Goal: Information Seeking & Learning: Learn about a topic

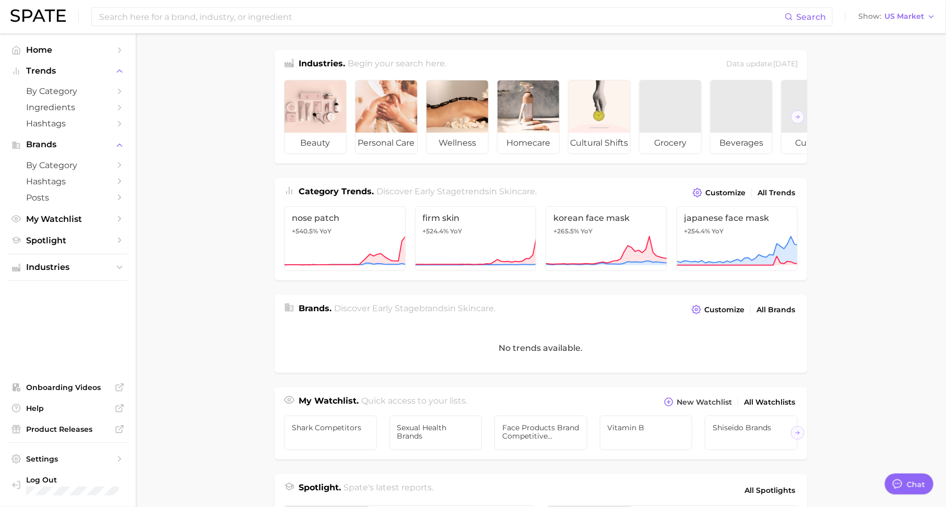
scroll to position [13, 0]
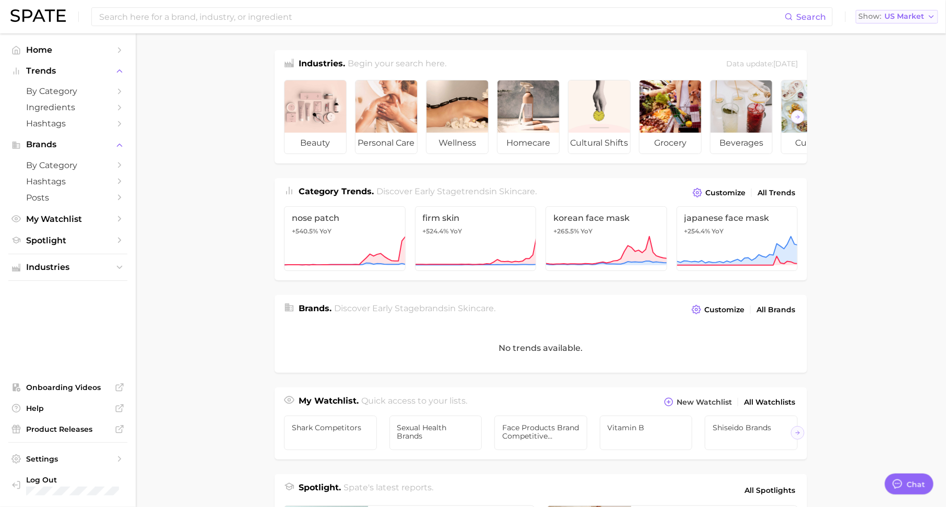
click at [896, 21] on button "Show US Market" at bounding box center [897, 17] width 83 height 14
click at [118, 91] on icon "Sidebar" at bounding box center [119, 91] width 9 height 9
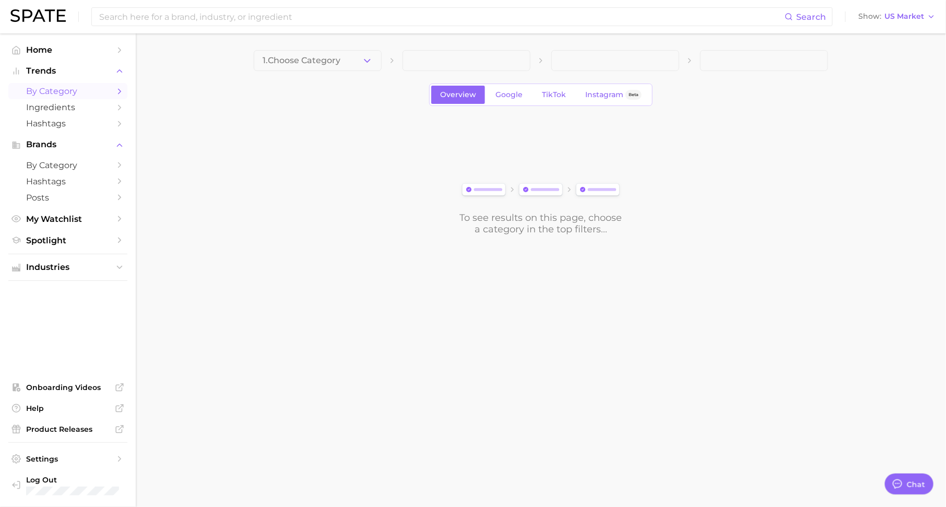
click at [362, 63] on icon "button" at bounding box center [367, 60] width 11 height 11
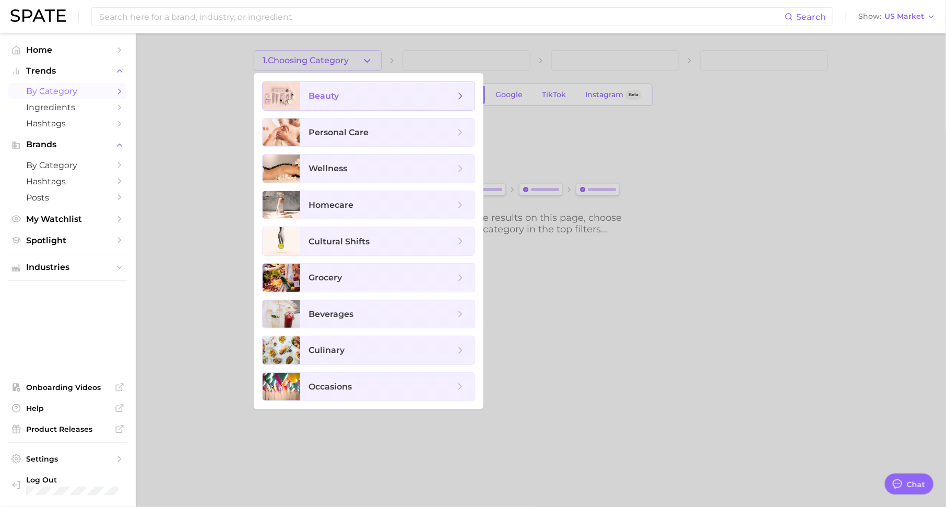
click at [366, 101] on span "beauty" at bounding box center [382, 95] width 146 height 11
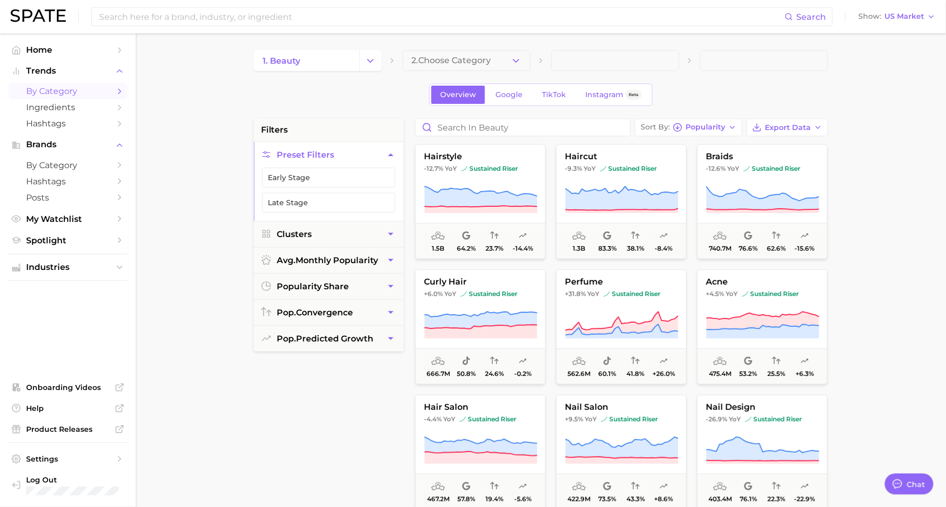
click at [468, 61] on span "2. Choose Category" at bounding box center [451, 60] width 79 height 9
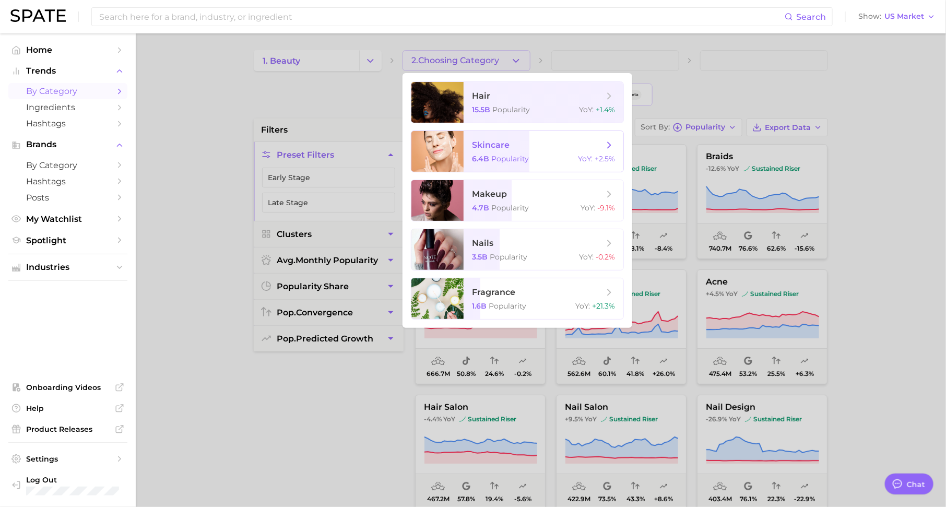
click at [500, 144] on span "skincare" at bounding box center [491, 145] width 38 height 10
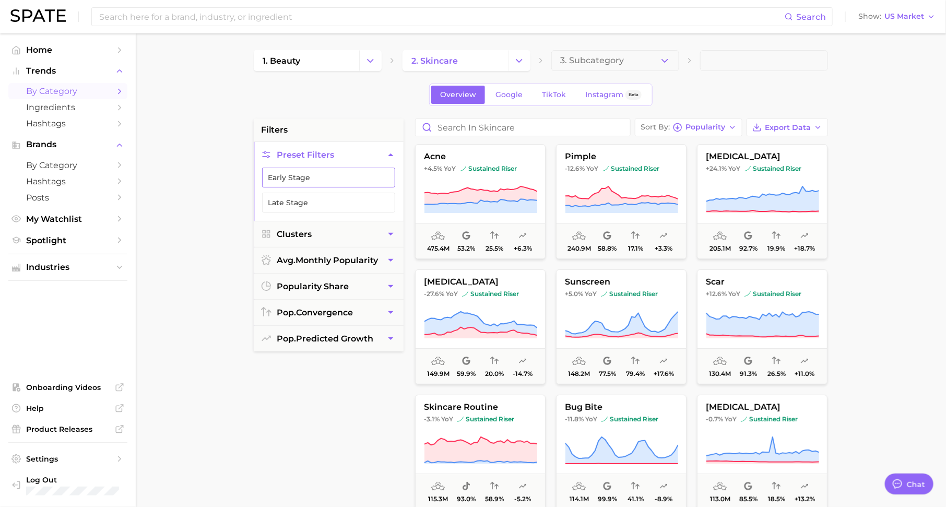
click at [341, 177] on button "Early Stage" at bounding box center [328, 178] width 133 height 20
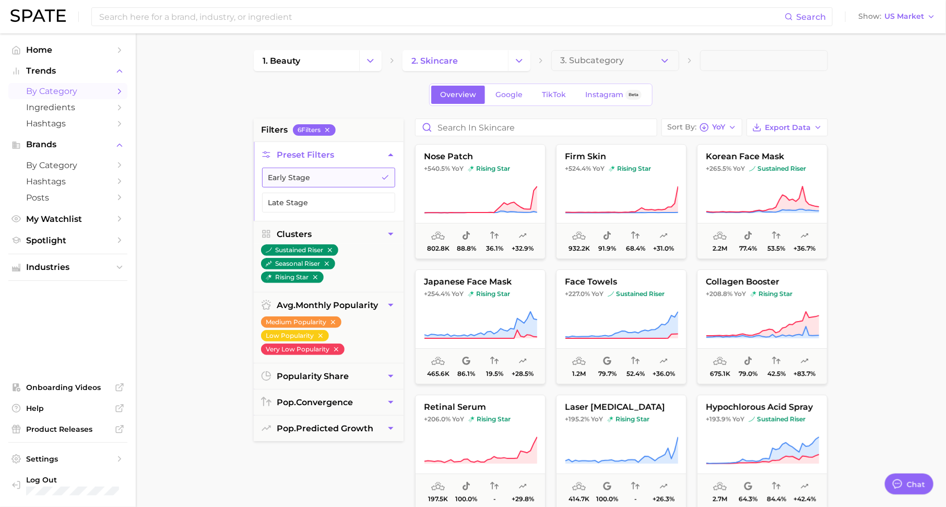
click at [384, 181] on button "Early Stage" at bounding box center [328, 178] width 133 height 20
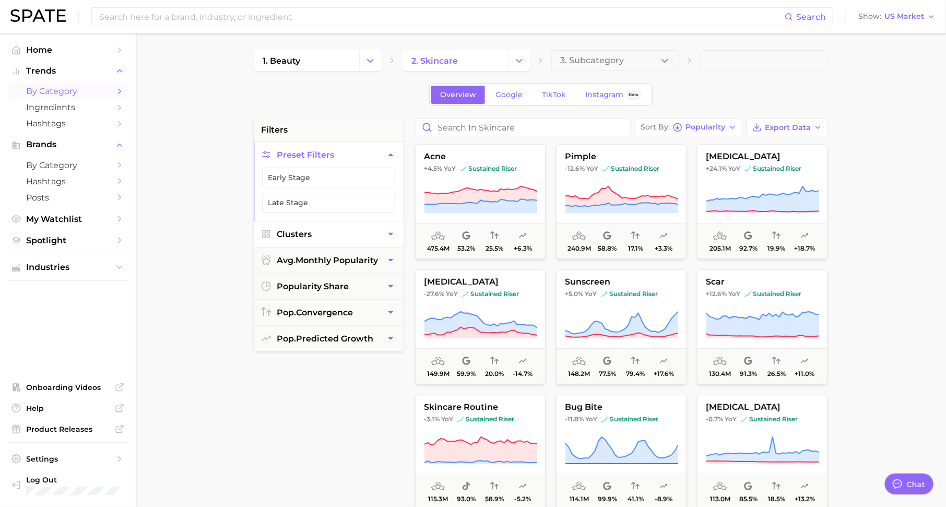
click at [360, 228] on button "Clusters" at bounding box center [329, 234] width 150 height 26
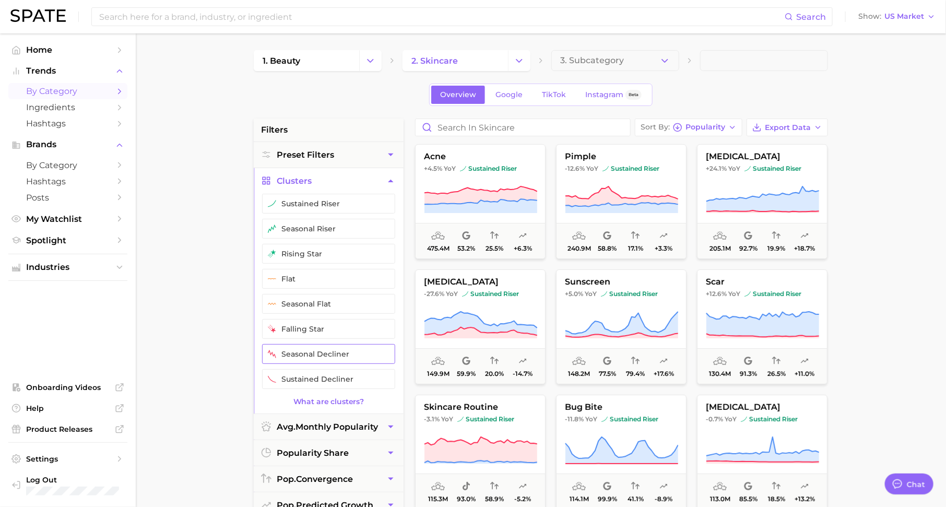
click at [322, 344] on button "seasonal decliner" at bounding box center [328, 354] width 133 height 20
click at [358, 372] on button "sustained decliner" at bounding box center [328, 379] width 133 height 20
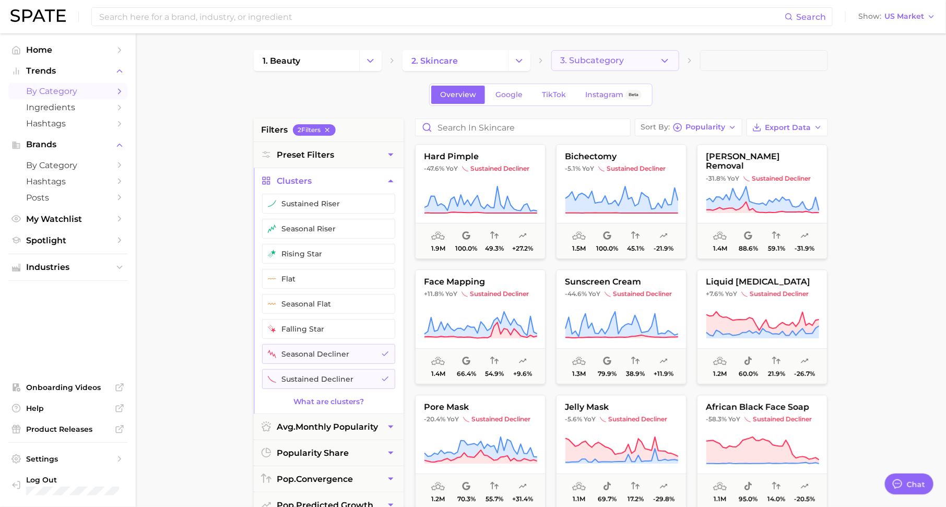
click at [645, 62] on button "3. Subcategory" at bounding box center [616, 60] width 128 height 21
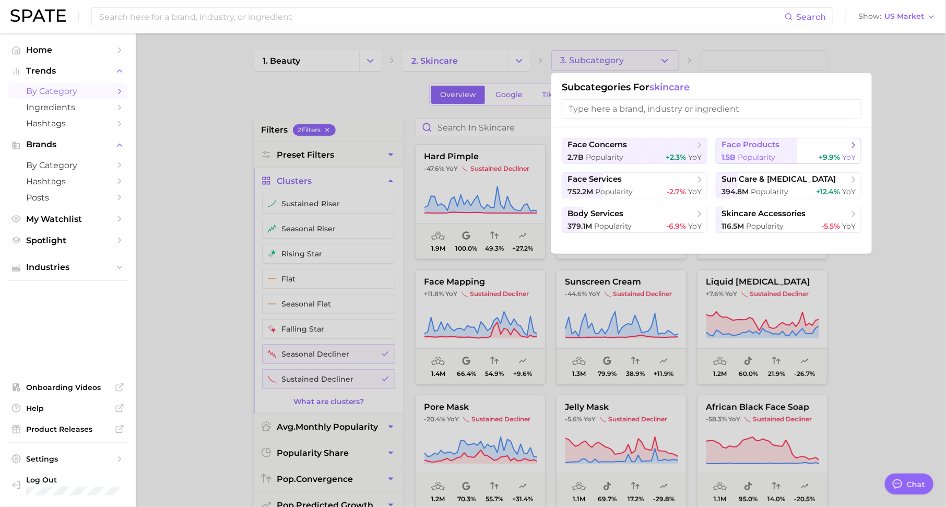
click at [764, 154] on span "Popularity" at bounding box center [757, 157] width 38 height 9
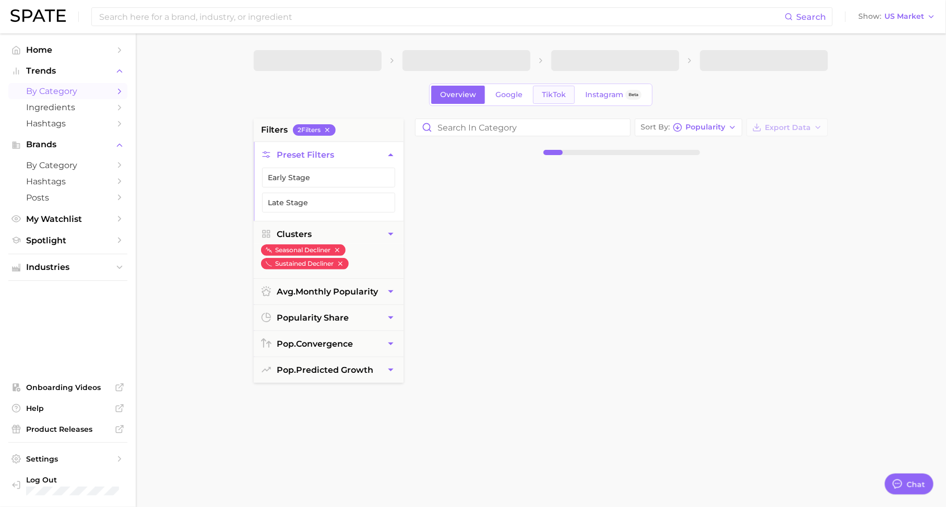
click at [544, 96] on span "TikTok" at bounding box center [554, 94] width 24 height 9
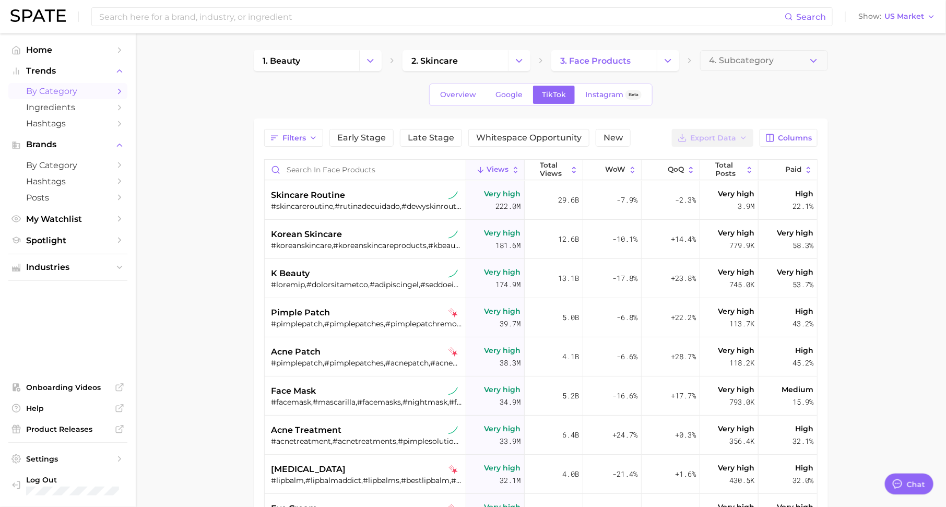
type textarea "x"
click at [361, 134] on span "Early Stage" at bounding box center [361, 138] width 49 height 8
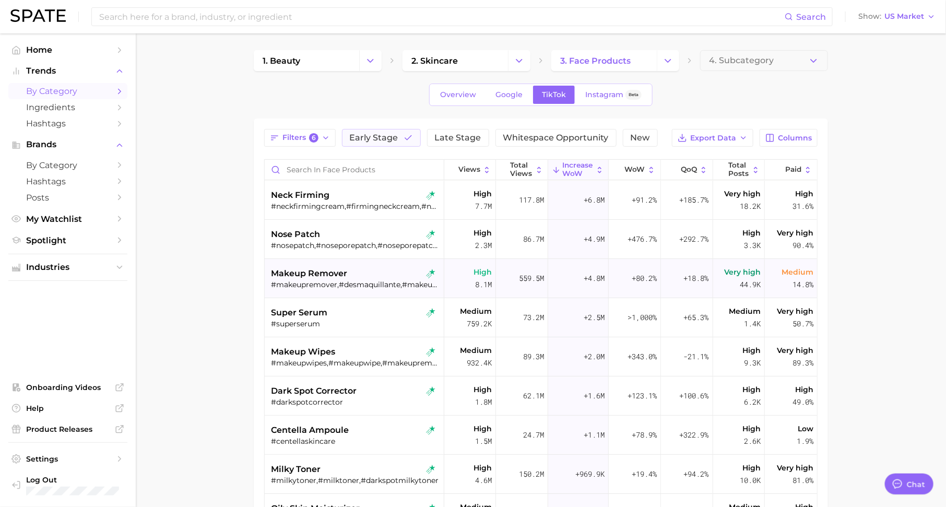
click at [336, 292] on div "makeup remover #makeupremover,#desmaquillante,#makeupcleanser,#bestmakeupremove…" at bounding box center [355, 278] width 169 height 39
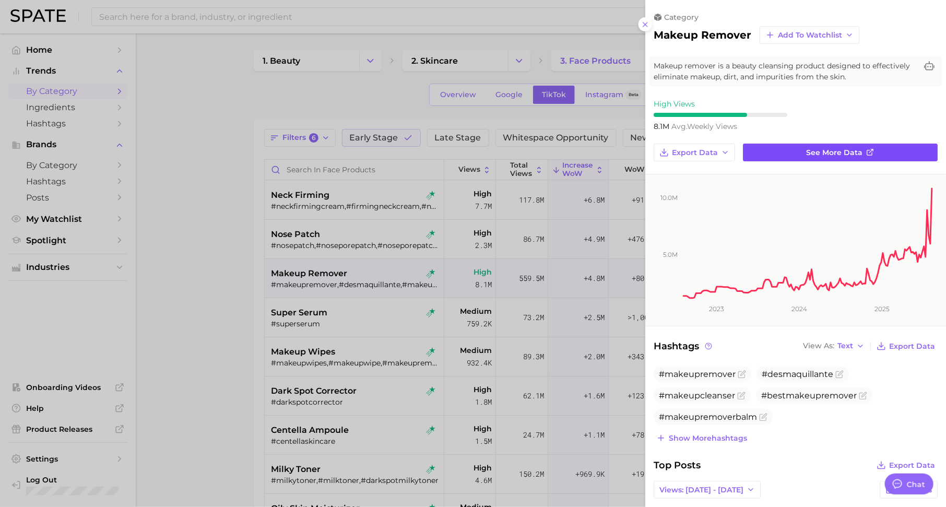
click at [849, 159] on link "See more data" at bounding box center [840, 153] width 195 height 18
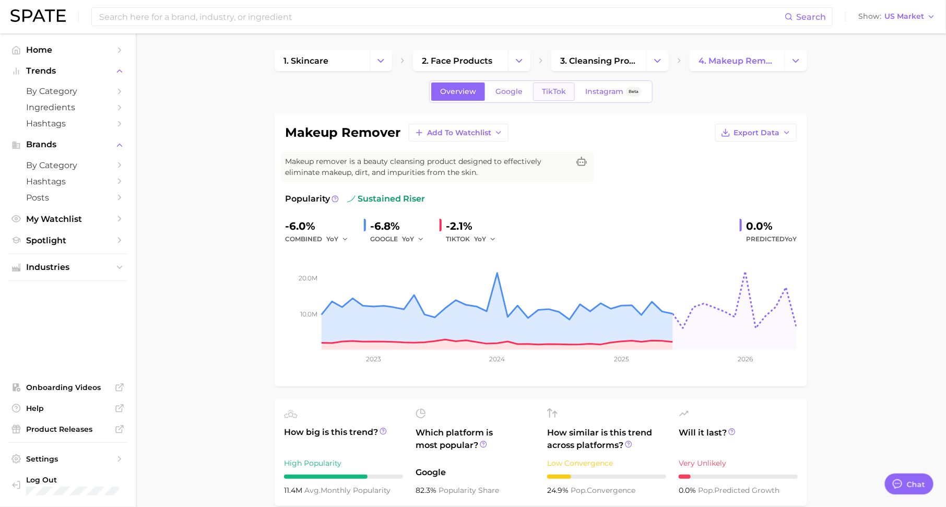
click at [562, 89] on span "TikTok" at bounding box center [554, 91] width 24 height 9
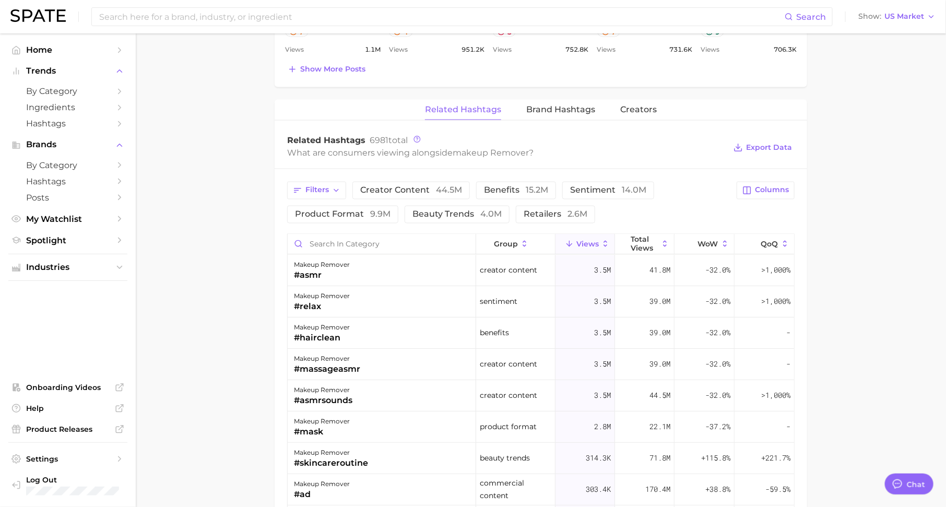
scroll to position [779, 0]
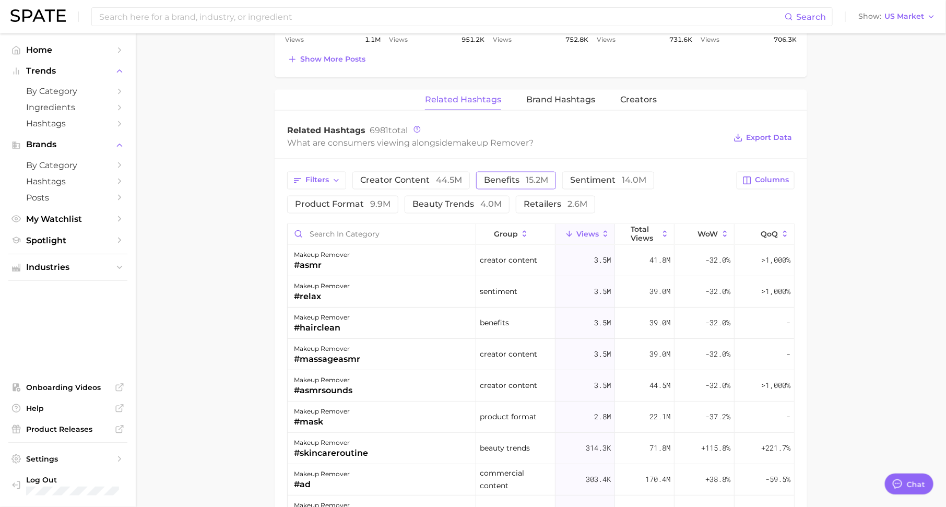
click at [524, 172] on button "benefits 15.2m" at bounding box center [516, 181] width 80 height 18
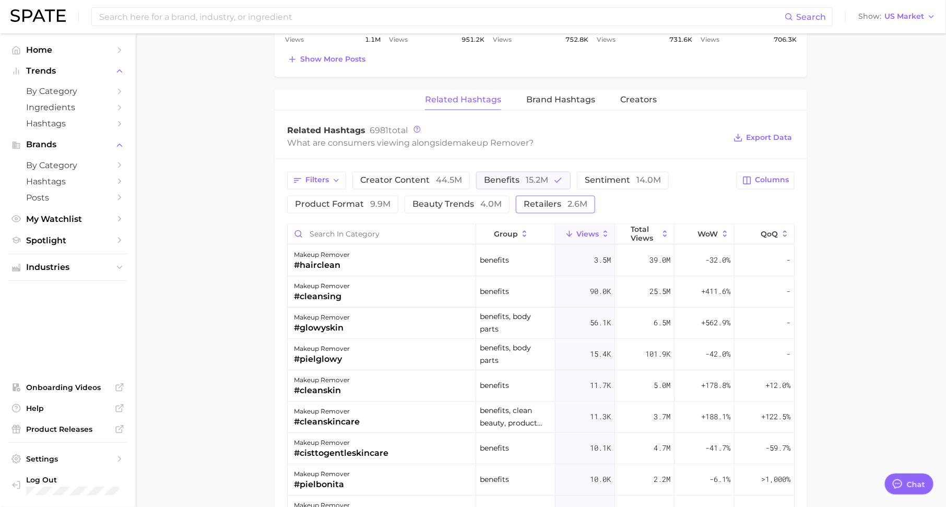
scroll to position [874, 0]
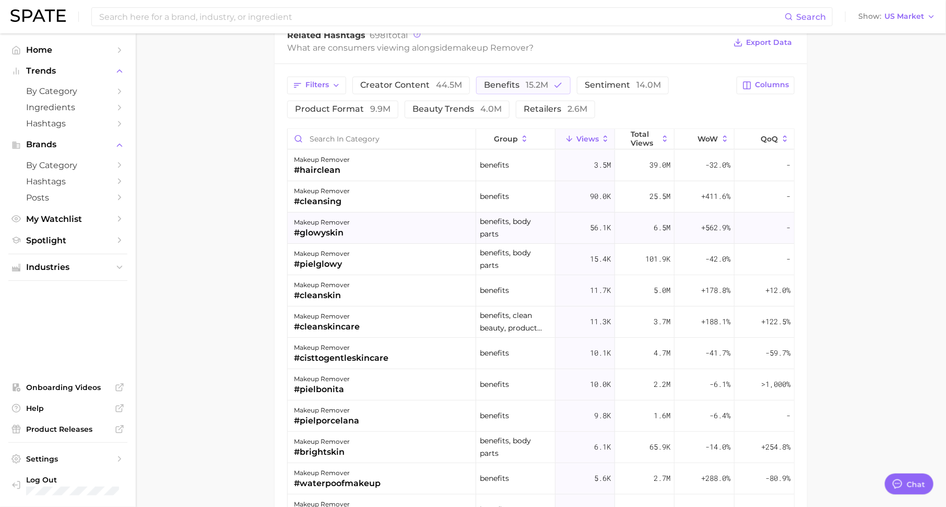
click at [345, 227] on div "#glowyskin" at bounding box center [322, 233] width 56 height 13
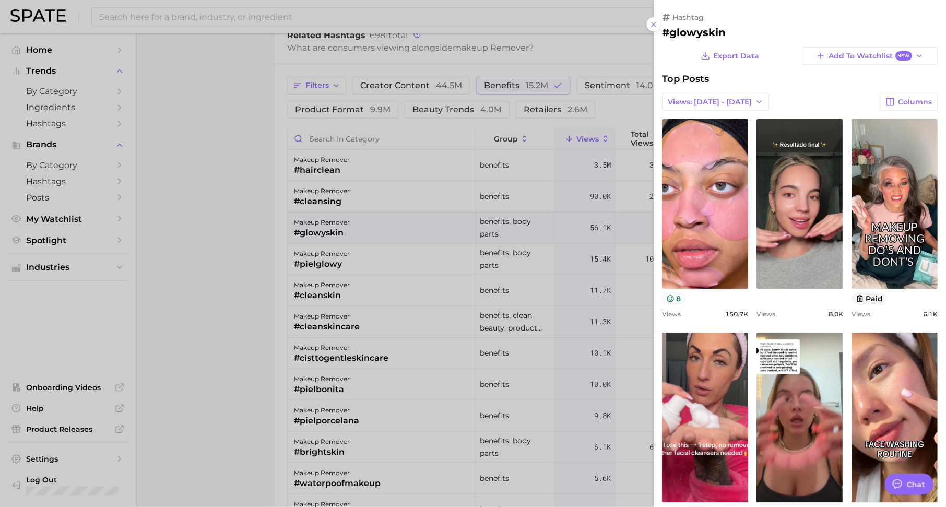
scroll to position [0, 0]
click at [350, 184] on div at bounding box center [473, 253] width 946 height 507
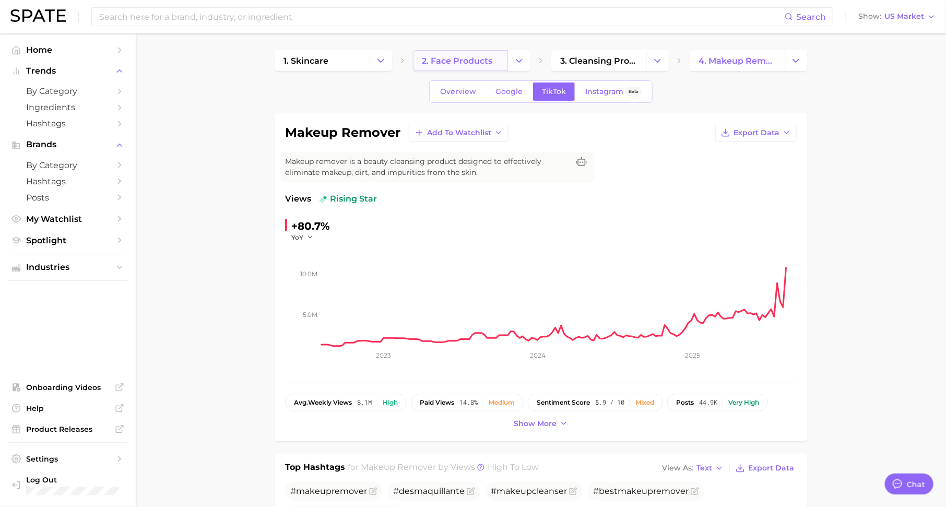
click at [472, 60] on span "2. face products" at bounding box center [457, 61] width 71 height 10
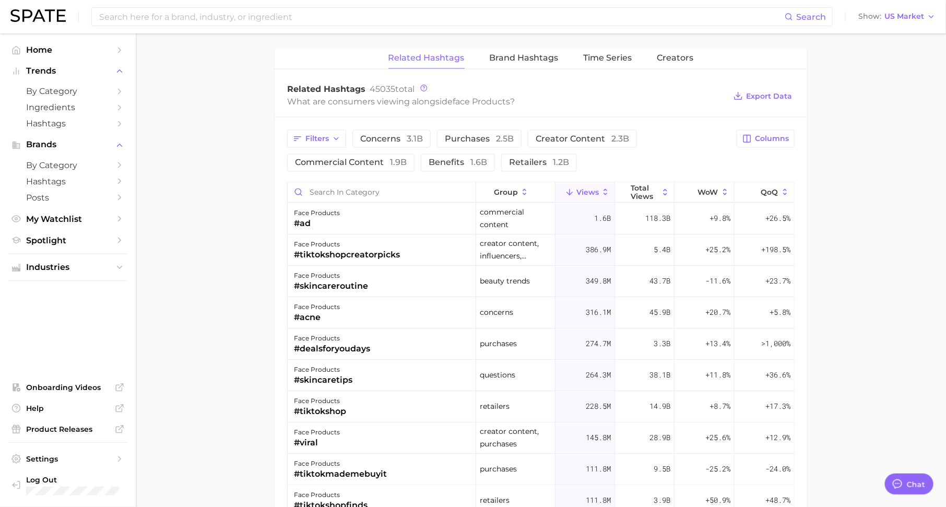
scroll to position [798, 0]
click at [323, 138] on span "Filters" at bounding box center [318, 139] width 24 height 9
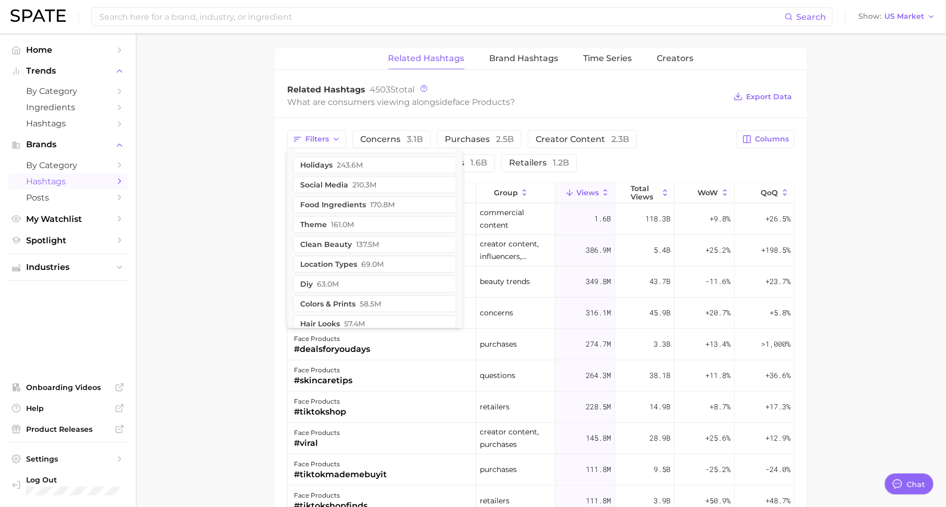
scroll to position [196, 0]
click at [102, 184] on span "Hashtags" at bounding box center [68, 182] width 84 height 10
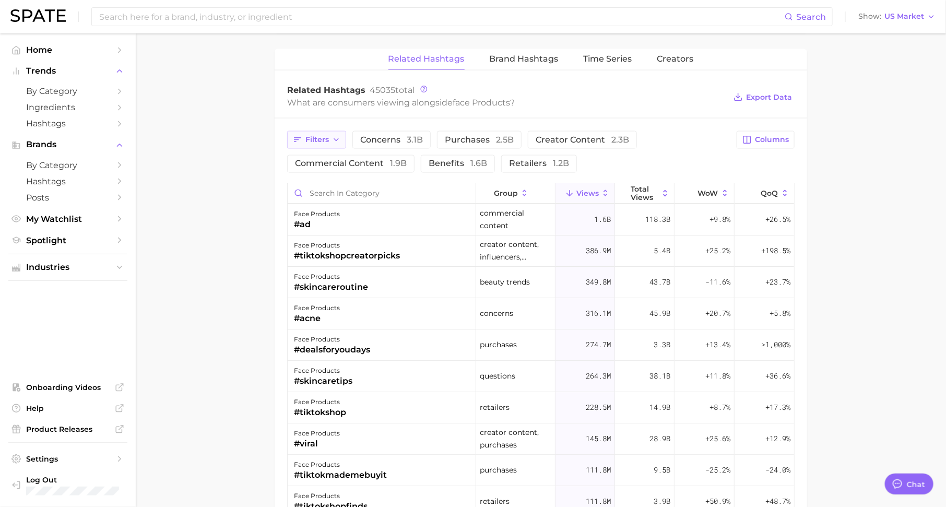
click at [317, 135] on span "Filters" at bounding box center [318, 139] width 24 height 9
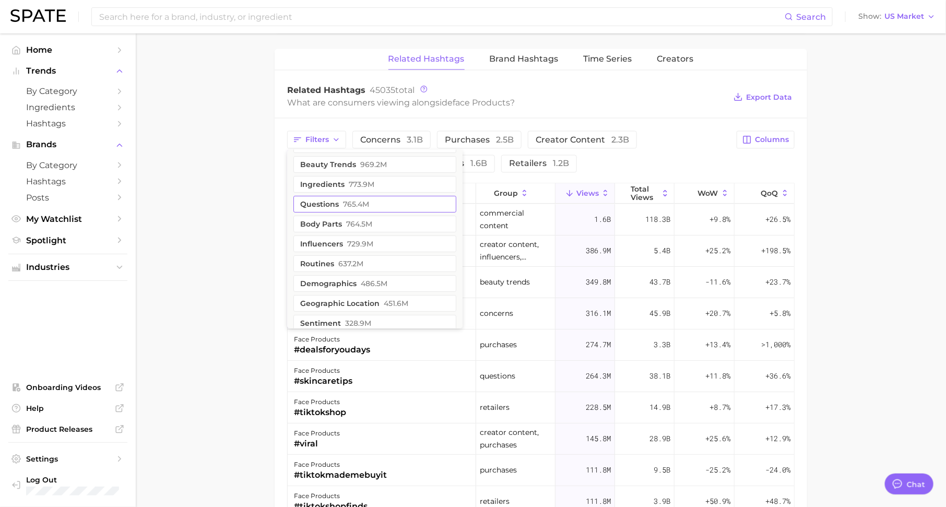
scroll to position [19, 0]
click at [345, 276] on button "demographics 486.5m" at bounding box center [375, 284] width 163 height 17
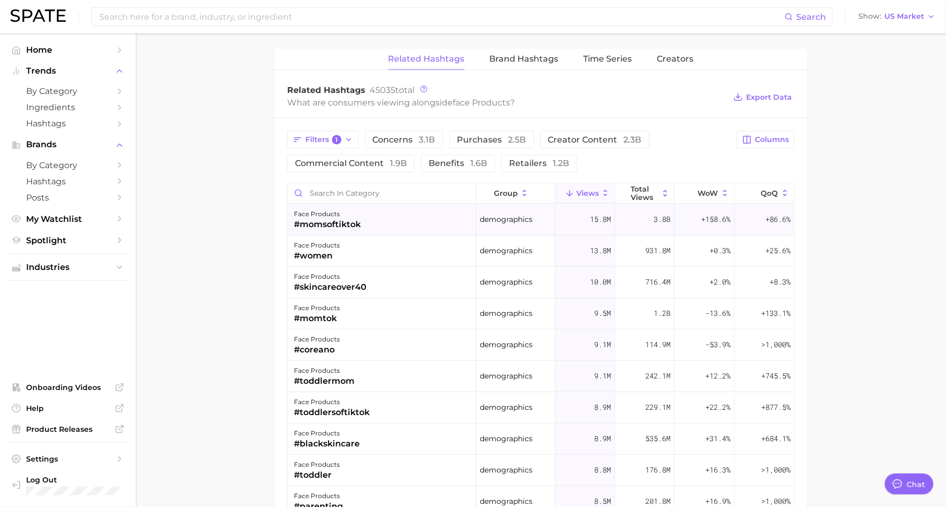
click at [361, 212] on div "face products #momsoftiktok" at bounding box center [382, 220] width 189 height 31
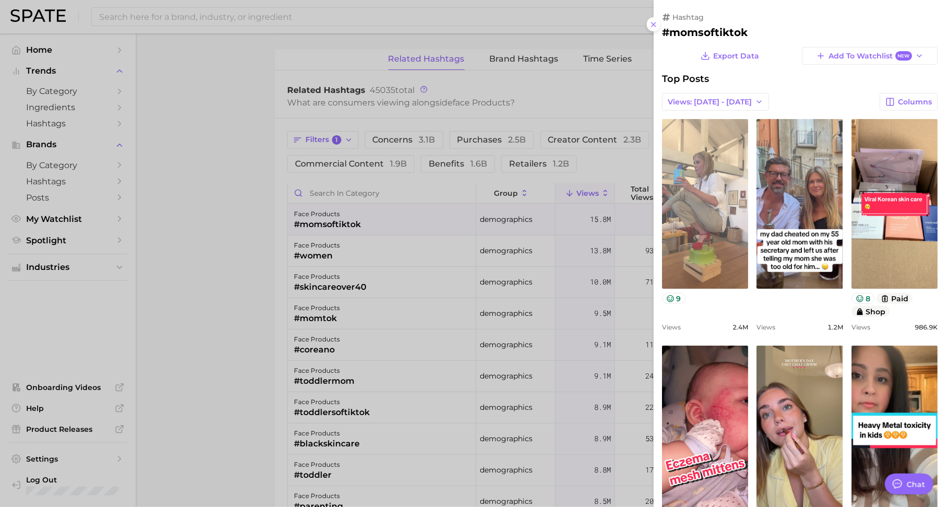
scroll to position [0, 0]
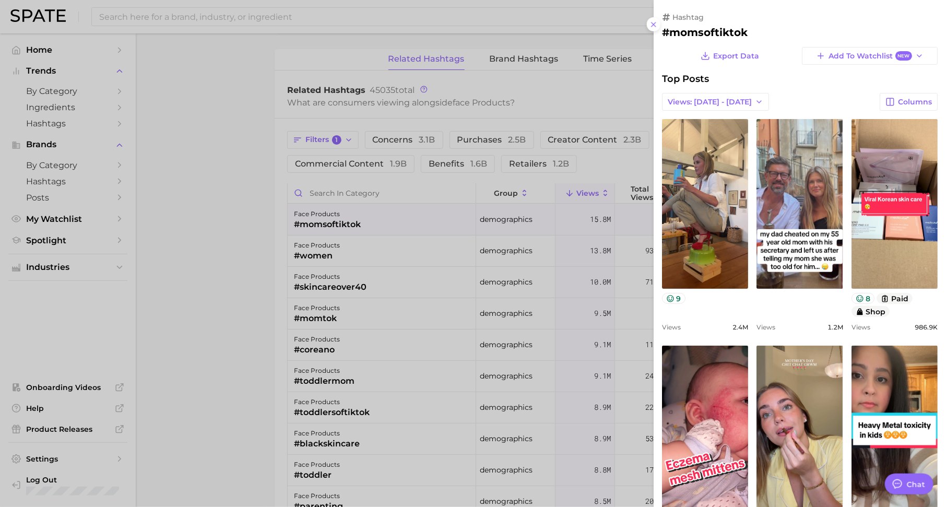
click at [494, 244] on div at bounding box center [473, 253] width 946 height 507
